Goal: Information Seeking & Learning: Learn about a topic

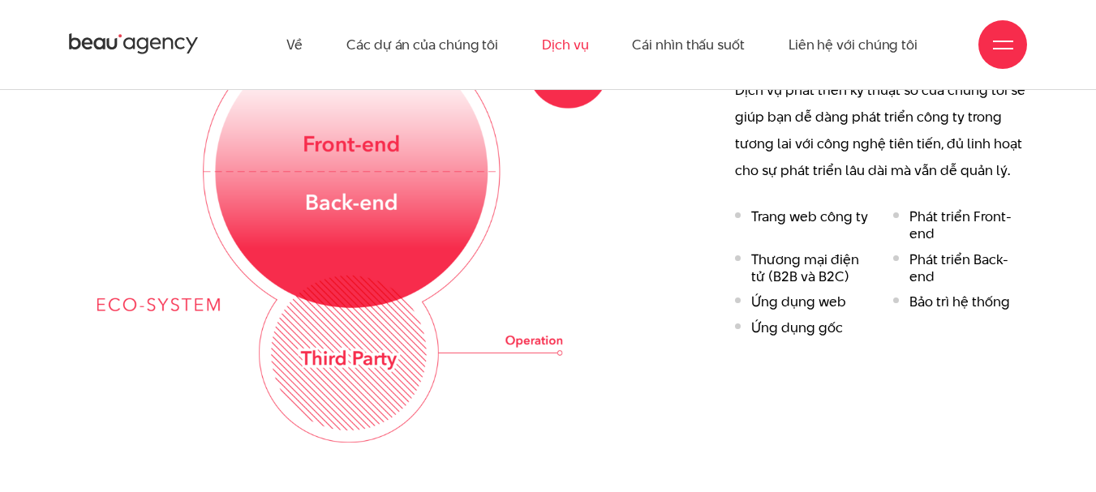
scroll to position [2331, 0]
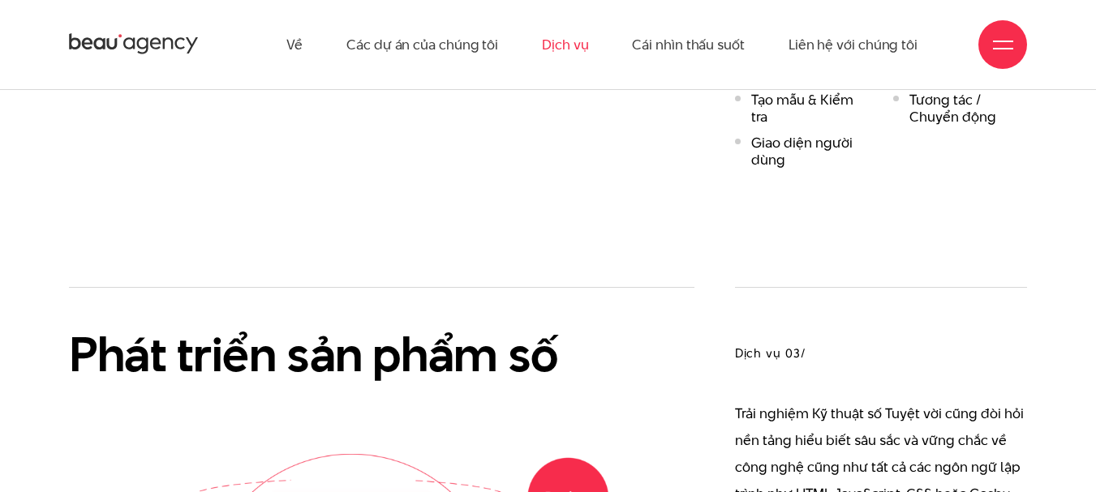
click at [601, 84] on ul "Về Các dự án của chúng tôi Dịch vụ Cái nhìn thấu suốt Liên hệ với chúng tôi" at bounding box center [601, 44] width 631 height 89
click at [843, 41] on font "Liên hệ với chúng tôi" at bounding box center [852, 44] width 129 height 19
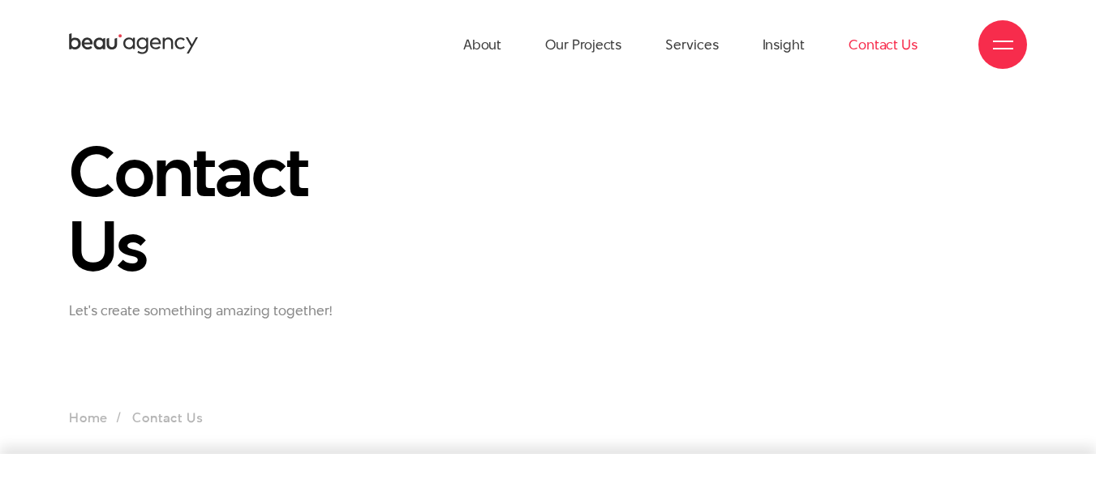
click at [997, 45] on div at bounding box center [1003, 45] width 20 height 20
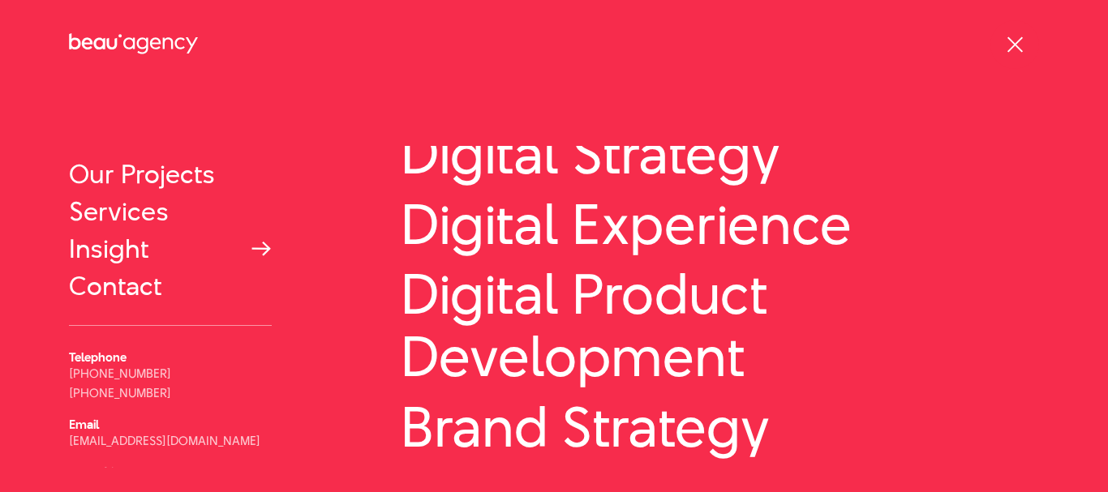
scroll to position [103, 0]
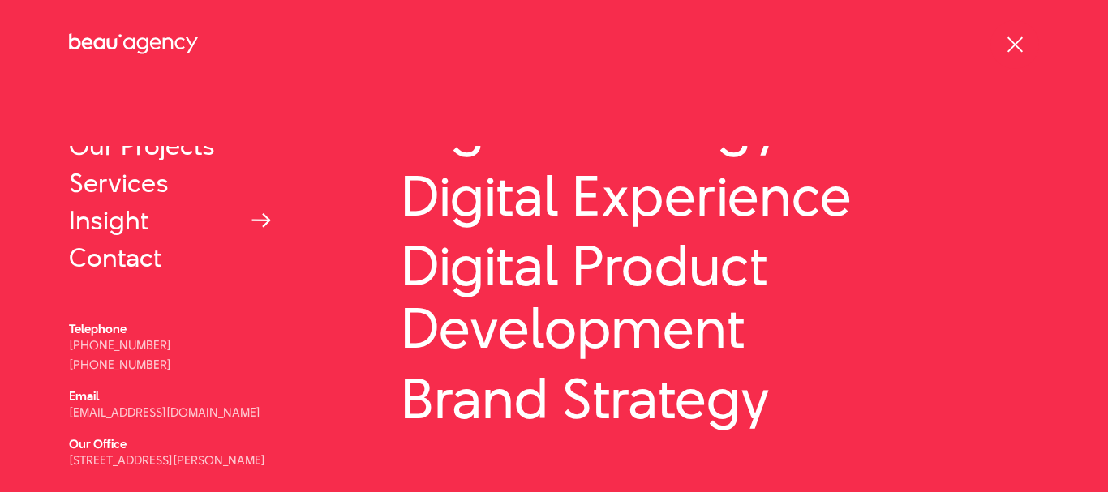
click at [238, 222] on link "Insight" at bounding box center [170, 220] width 203 height 29
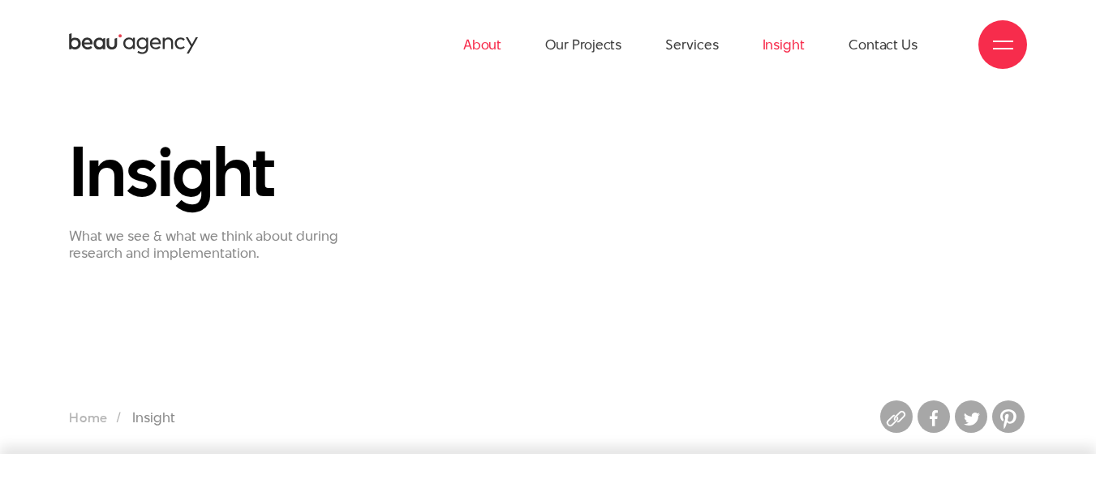
click at [489, 48] on link "About" at bounding box center [482, 44] width 39 height 89
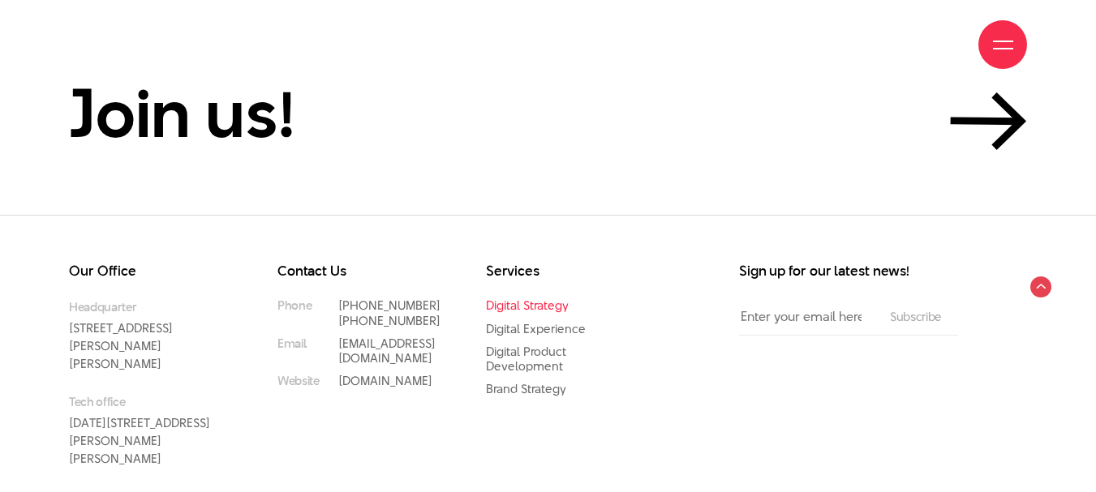
scroll to position [5453, 0]
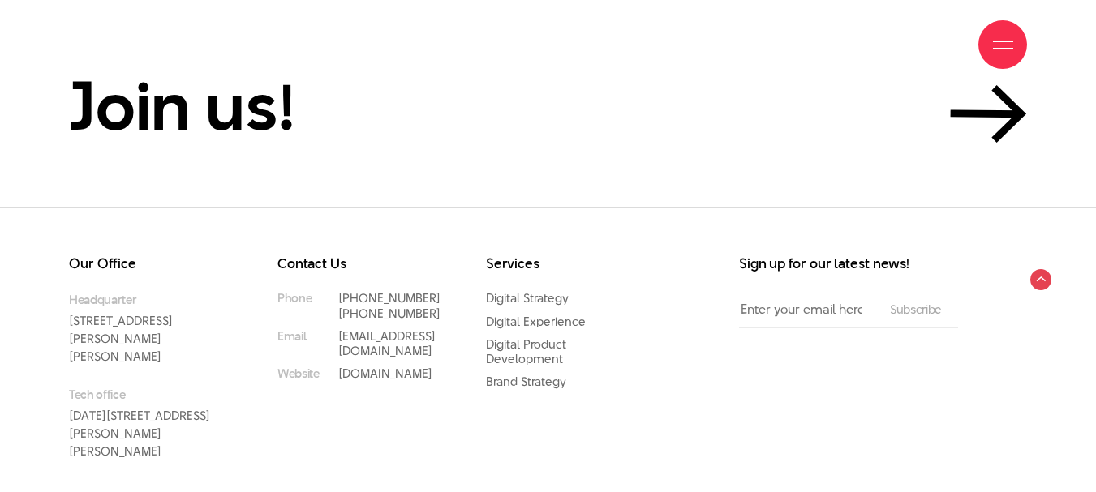
click at [956, 75] on div "About Our Projects Services Insight Contact Us" at bounding box center [548, 44] width 958 height 89
click at [270, 80] on div "About Our Projects Services Insight Contact Us" at bounding box center [548, 44] width 958 height 89
drag, startPoint x: 233, startPoint y: 71, endPoint x: 205, endPoint y: 69, distance: 27.7
click at [231, 71] on div "About Our Projects Services Insight Contact Us" at bounding box center [548, 44] width 958 height 89
click at [204, 68] on div "About Our Projects Services Insight Contact Us" at bounding box center [548, 44] width 958 height 89
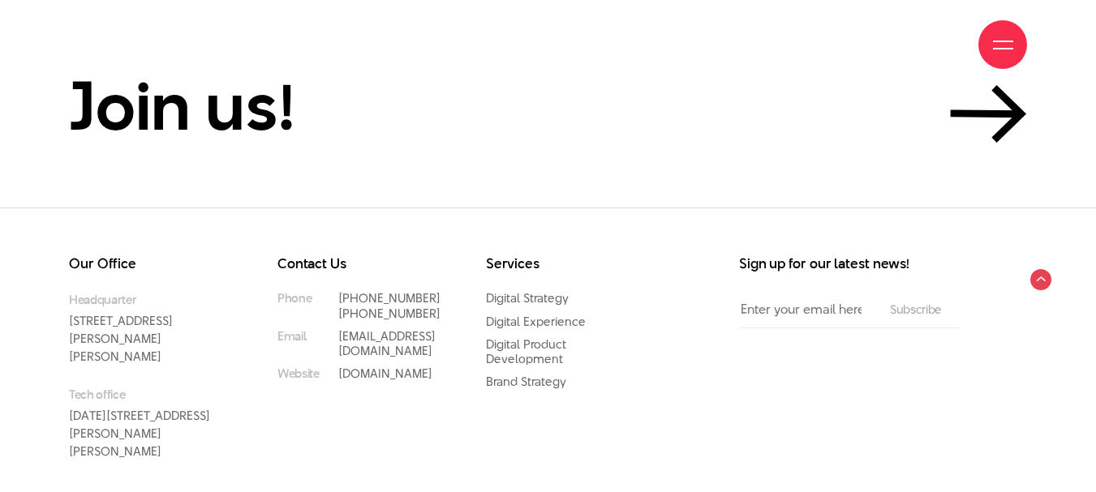
click at [243, 69] on div "About Our Projects Services Insight Contact Us" at bounding box center [548, 44] width 958 height 89
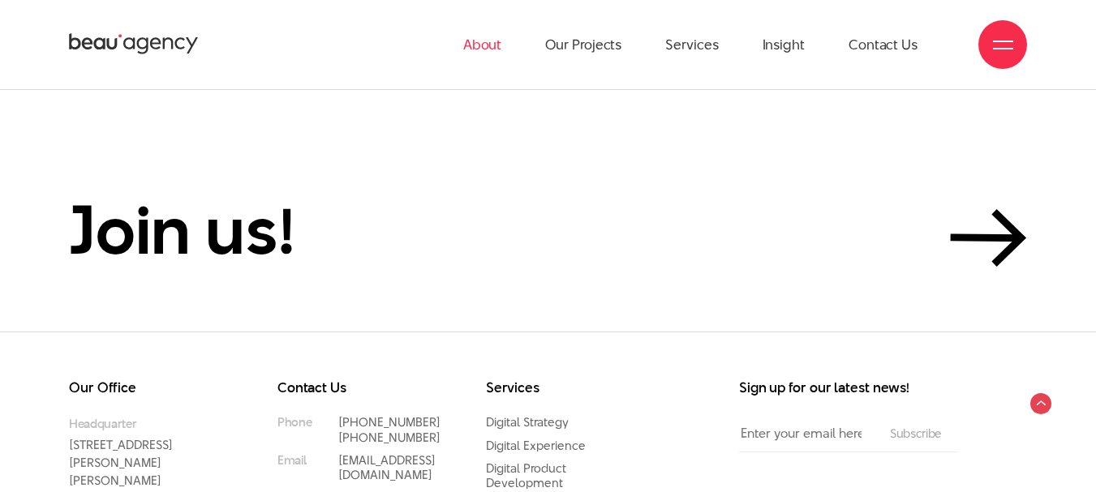
scroll to position [5183, 0]
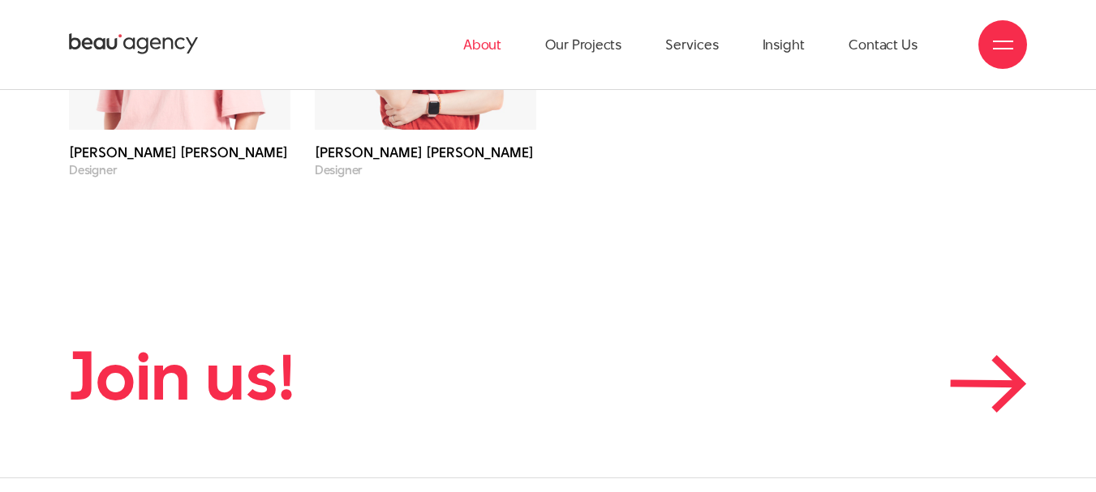
click at [971, 355] on icon at bounding box center [988, 384] width 77 height 58
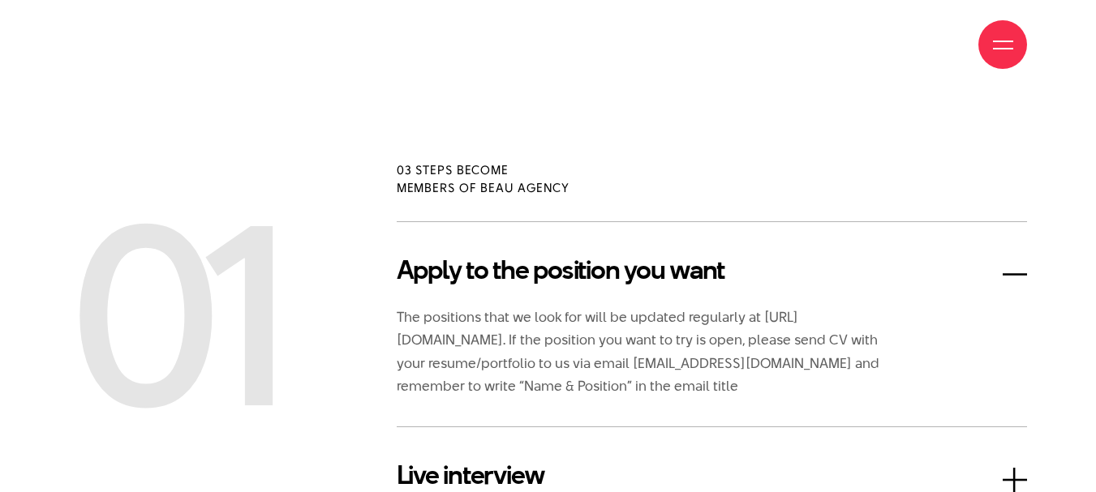
scroll to position [2717, 0]
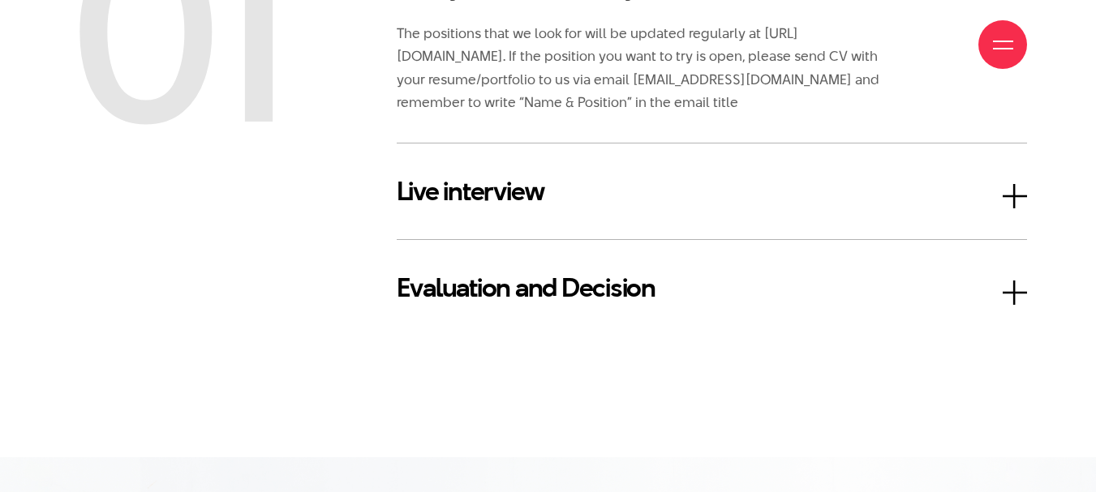
click at [937, 161] on div "Live interview Once your resume has been carefully reviewed by our team, an app…" at bounding box center [712, 191] width 630 height 96
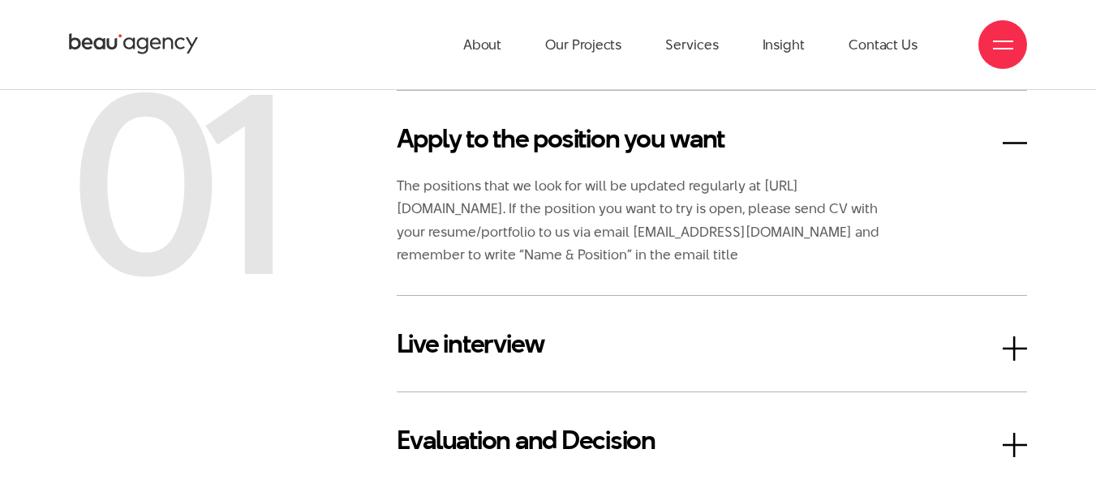
scroll to position [2547, 0]
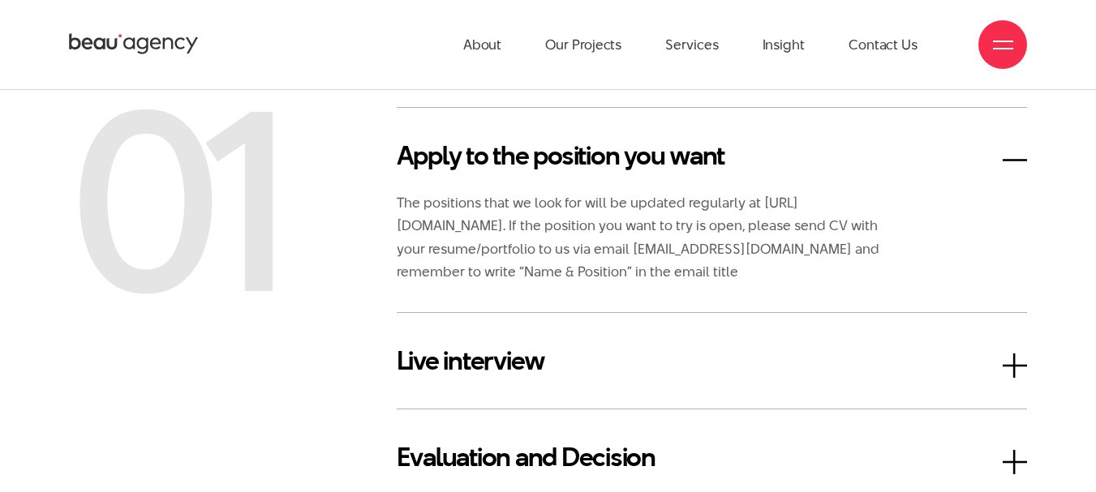
click at [1010, 369] on h3 "Live interview" at bounding box center [712, 360] width 630 height 39
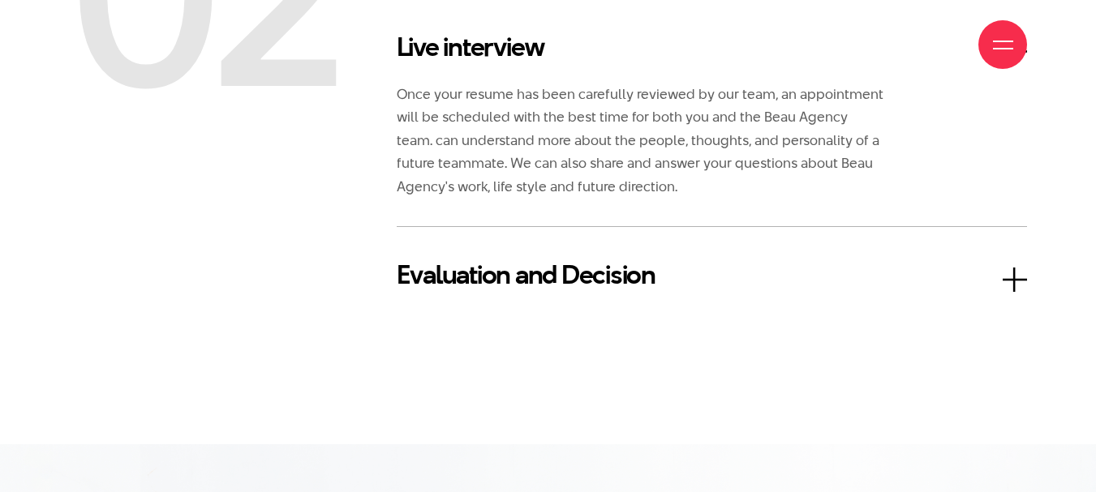
scroll to position [2753, 0]
click at [1017, 283] on h3 "Evaluation and Decision" at bounding box center [712, 274] width 630 height 39
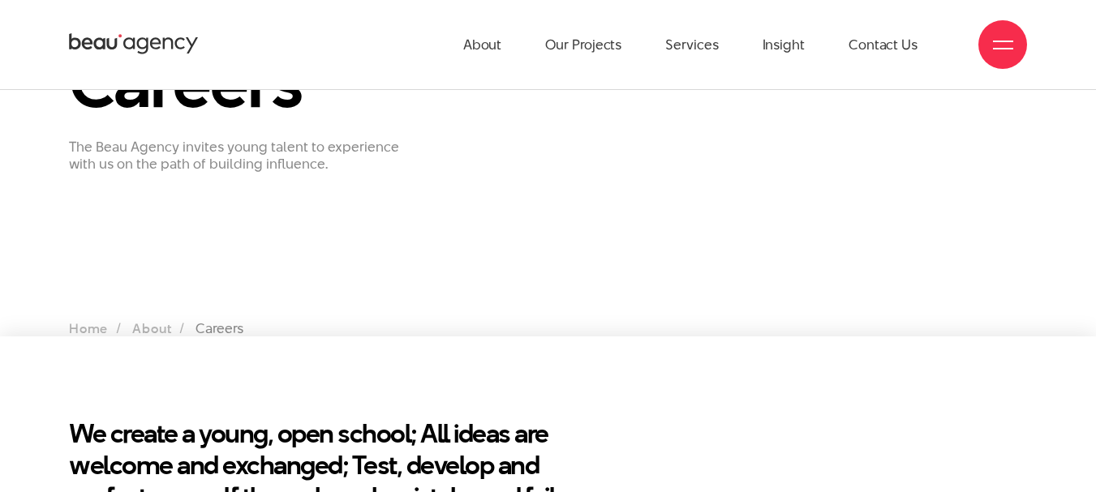
scroll to position [0, 0]
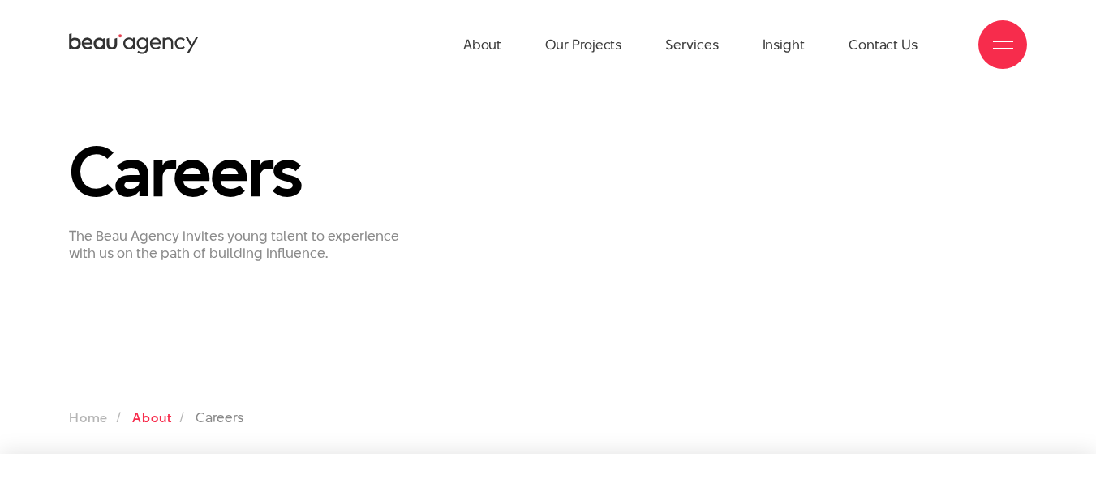
click at [154, 418] on link "About" at bounding box center [151, 418] width 39 height 19
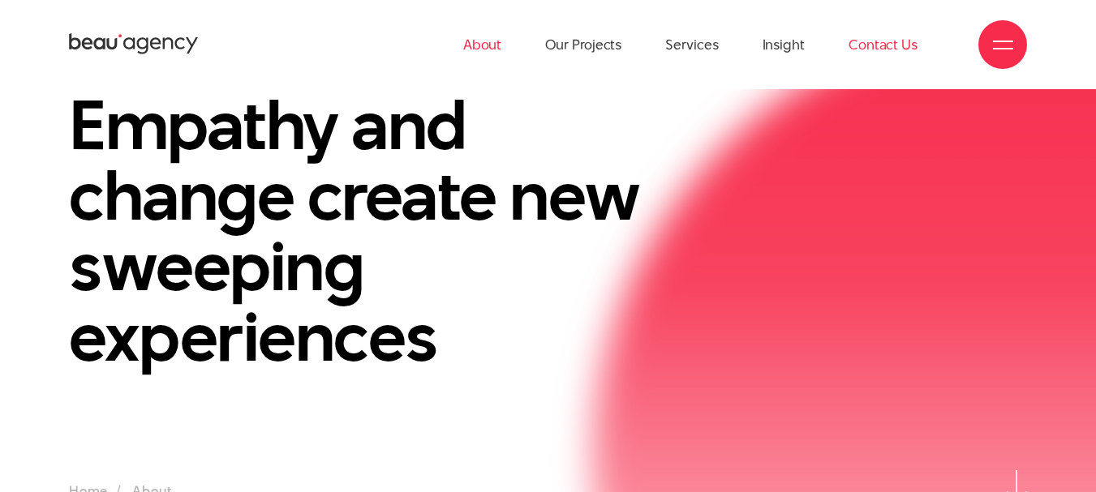
click at [863, 48] on link "Contact Us" at bounding box center [882, 44] width 69 height 89
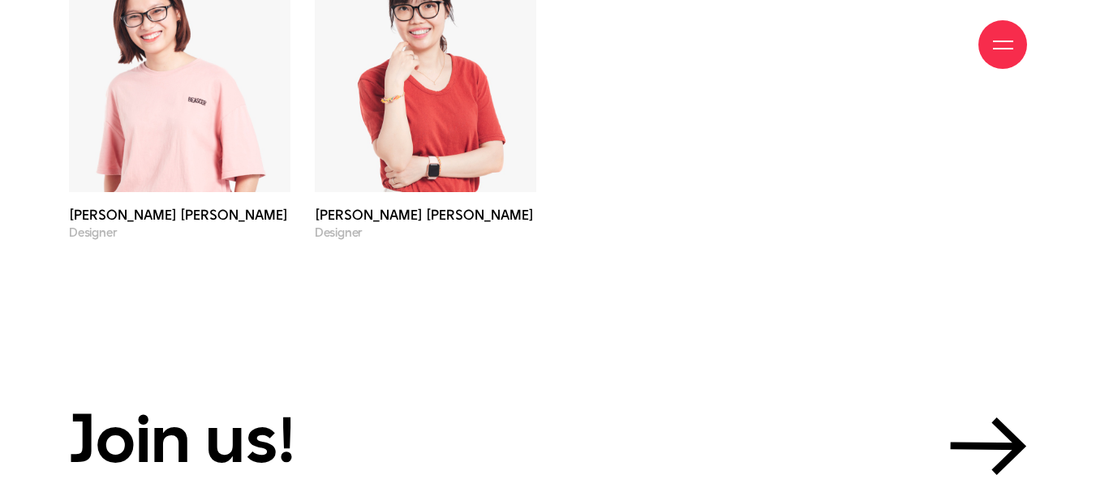
scroll to position [5136, 0]
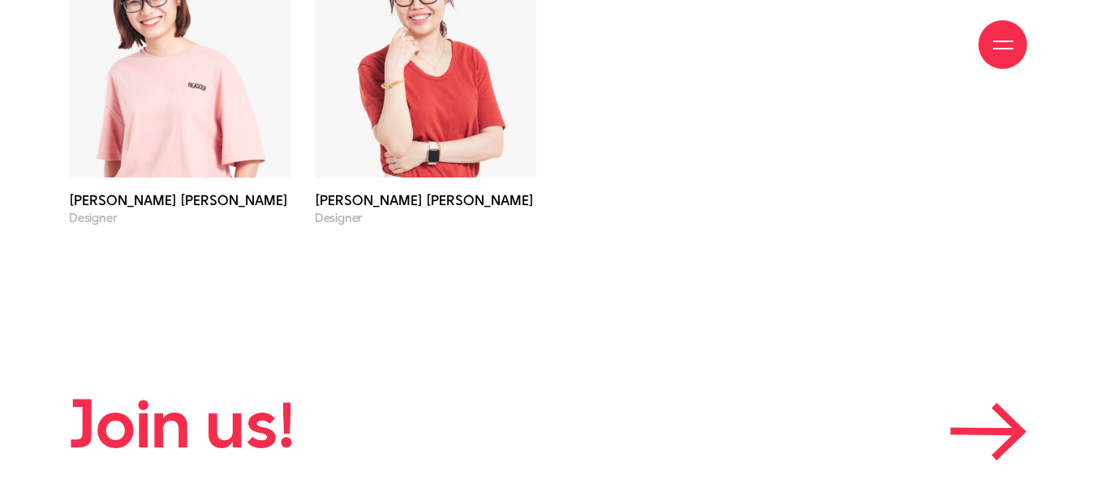
click at [983, 403] on icon at bounding box center [988, 432] width 77 height 58
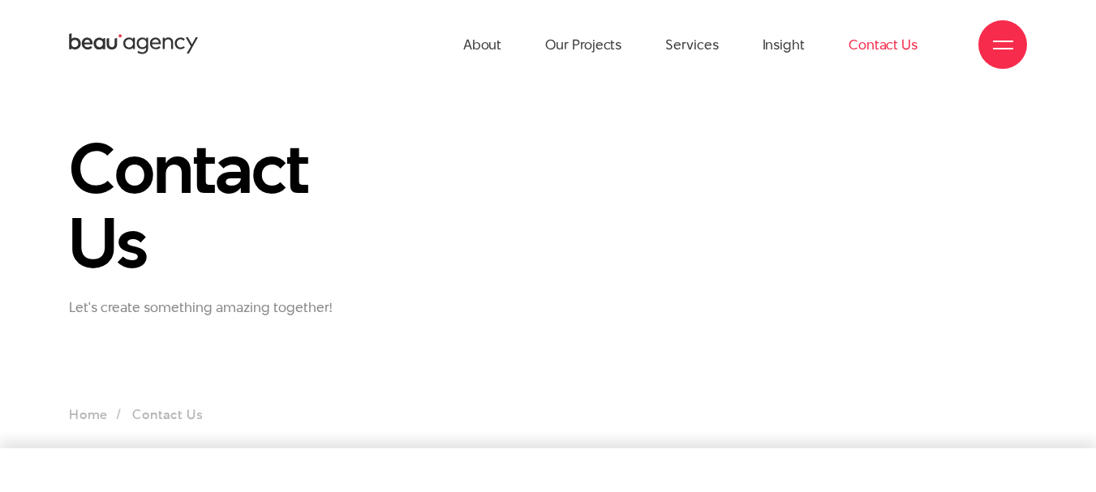
scroll to position [2, 0]
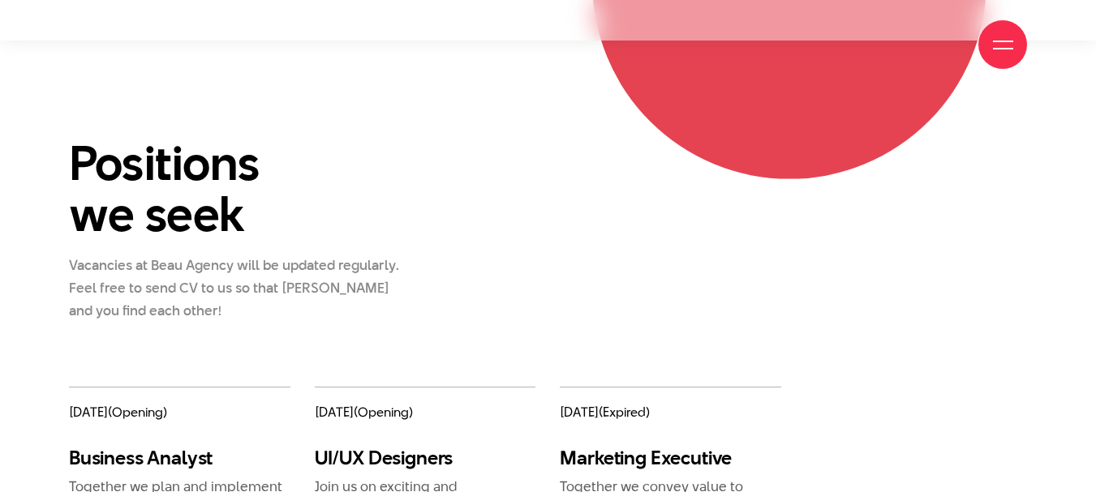
scroll to position [1892, 0]
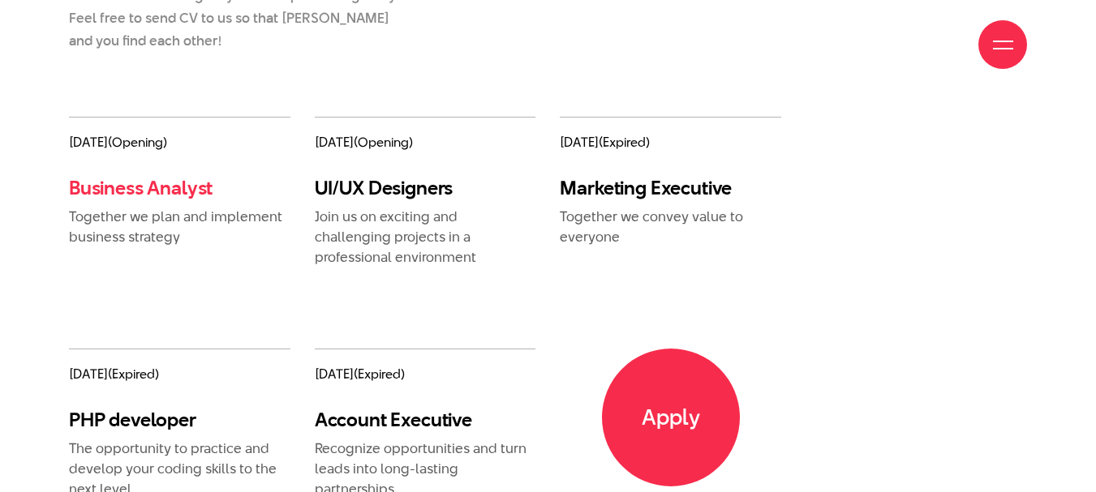
click at [148, 183] on link "Business Analyst" at bounding box center [141, 187] width 144 height 27
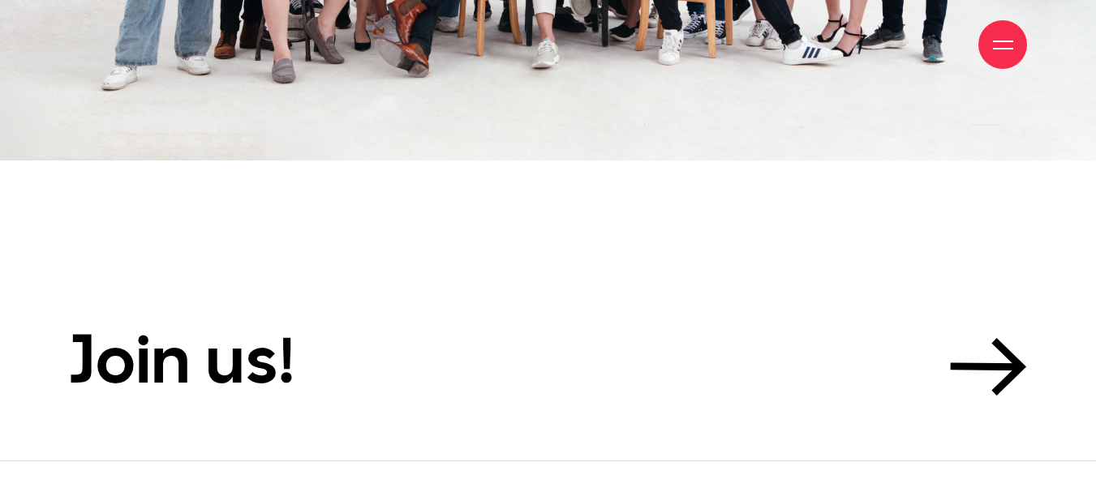
scroll to position [3785, 0]
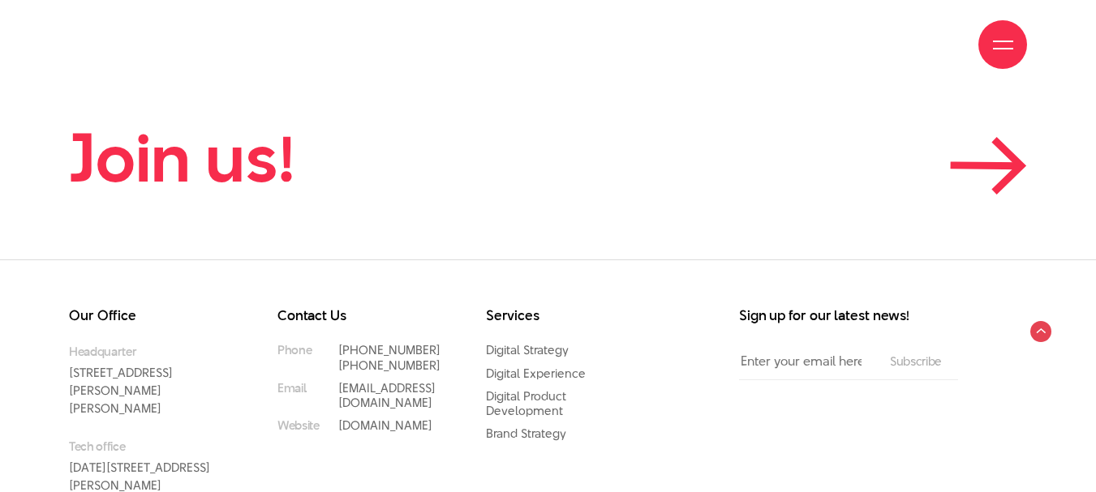
click at [1015, 182] on icon at bounding box center [988, 166] width 77 height 58
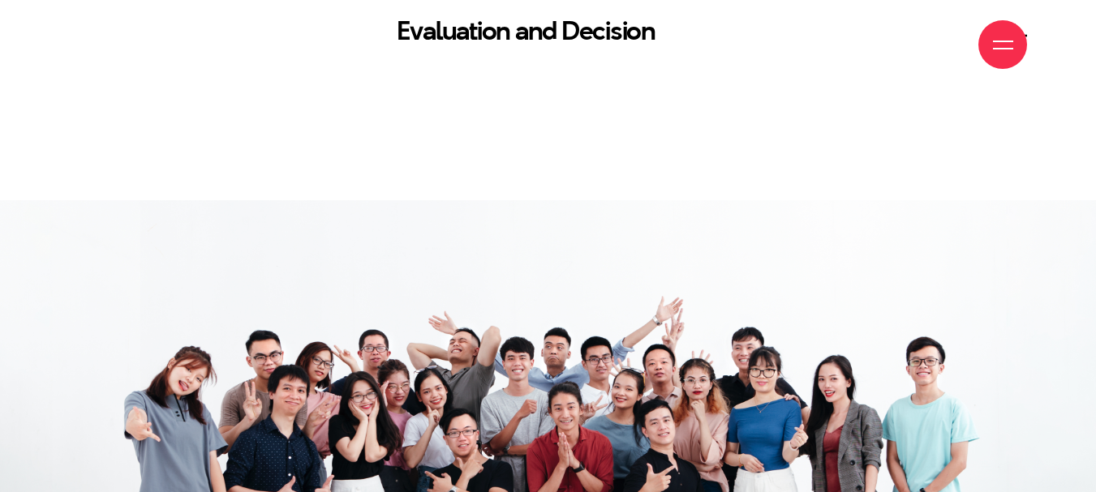
scroll to position [3244, 0]
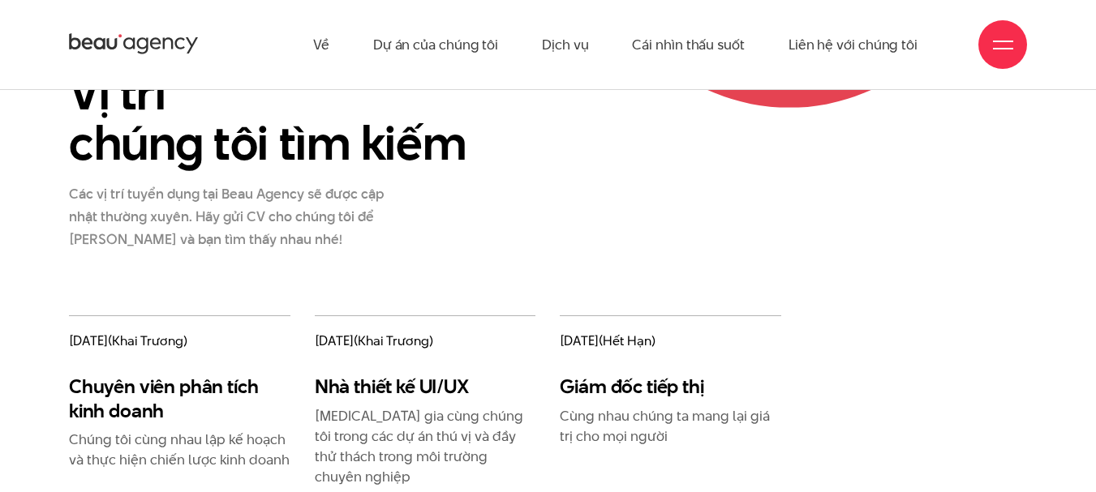
scroll to position [1757, 0]
